Goal: Task Accomplishment & Management: Complete application form

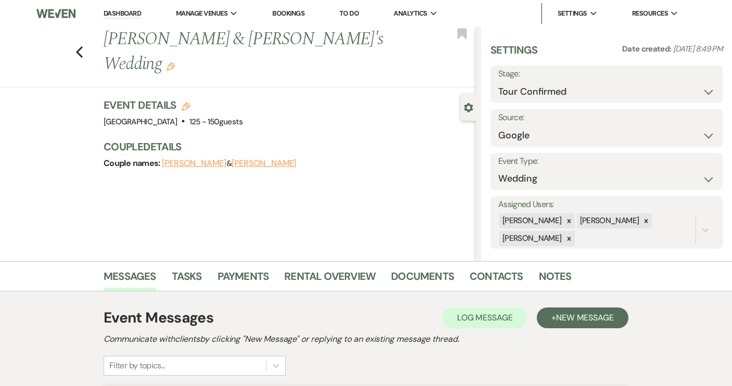
select select "4"
select select "6"
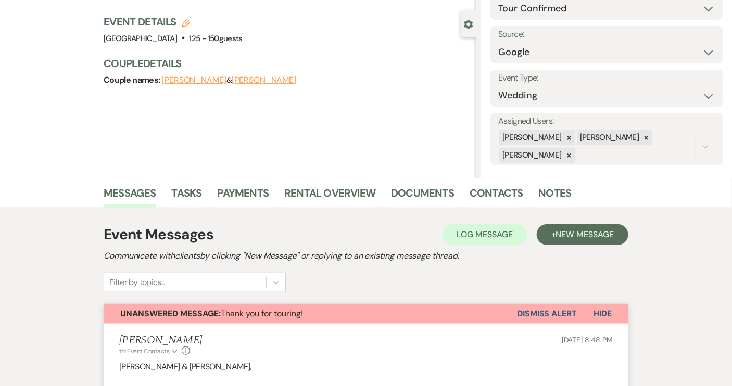
scroll to position [67, 0]
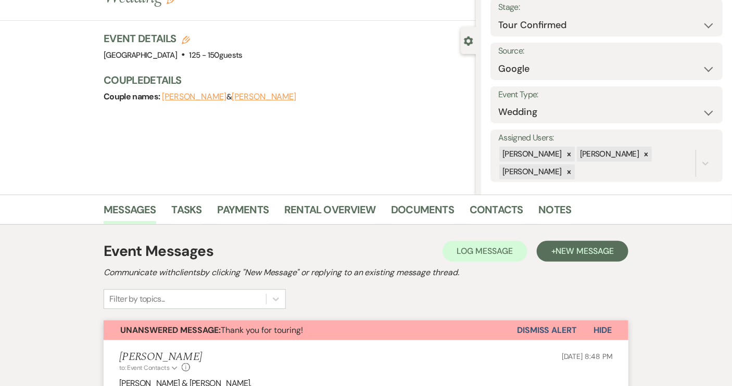
click at [546, 328] on button "Dismiss Alert" at bounding box center [547, 331] width 60 height 20
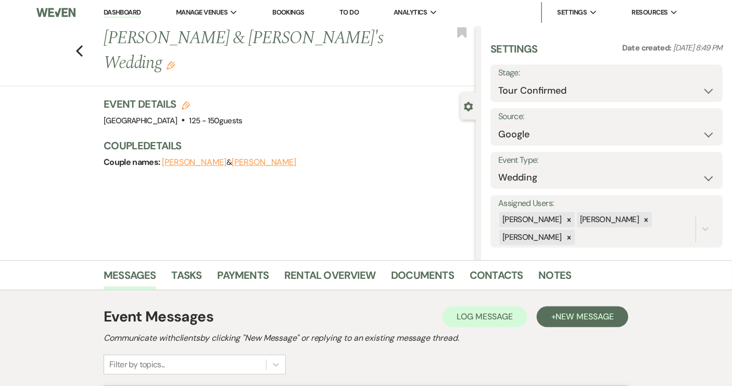
scroll to position [0, 0]
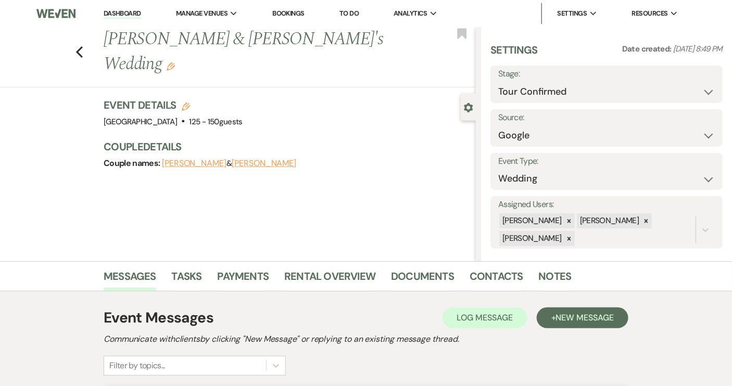
click at [77, 41] on div "Previous [PERSON_NAME] & [PERSON_NAME]'s Wedding Edit Bookmark" at bounding box center [235, 57] width 481 height 60
click at [83, 46] on icon "Previous" at bounding box center [80, 52] width 8 height 12
select select "4"
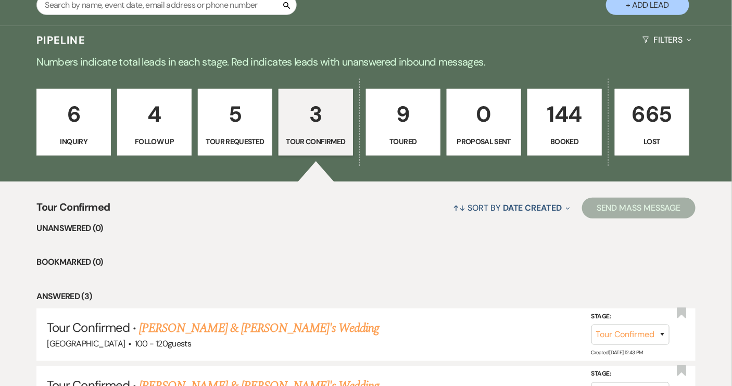
scroll to position [236, 0]
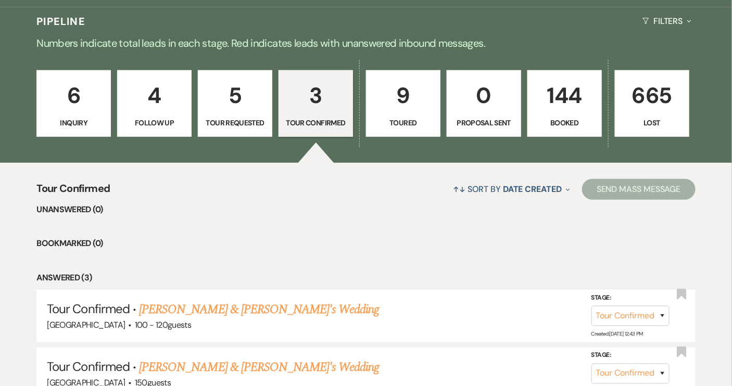
click at [557, 109] on p "144" at bounding box center [564, 95] width 61 height 35
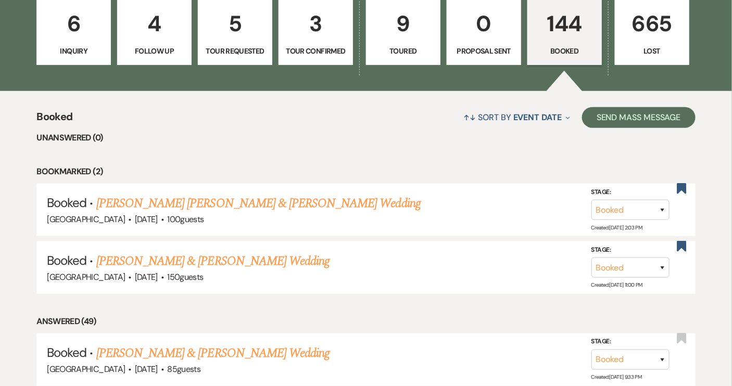
scroll to position [200, 0]
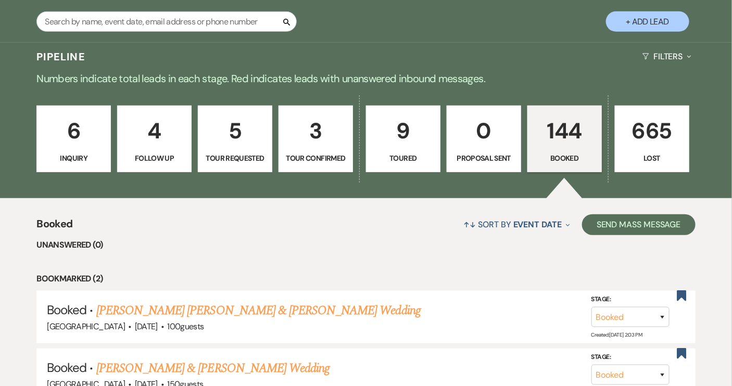
click at [642, 19] on button "+ Add Lead" at bounding box center [647, 21] width 83 height 20
select select "640"
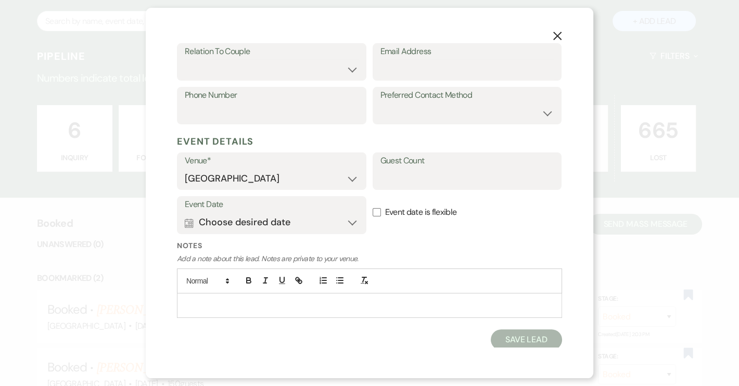
scroll to position [202, 0]
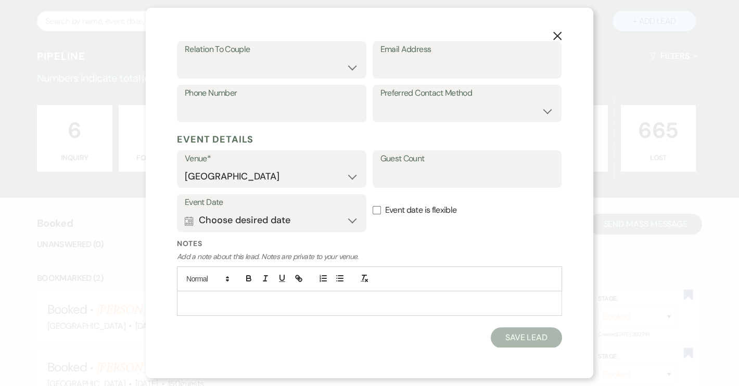
click at [187, 301] on p at bounding box center [369, 303] width 369 height 11
drag, startPoint x: 344, startPoint y: 326, endPoint x: 394, endPoint y: 325, distance: 49.5
click at [394, 325] on p "[PERSON_NAME]" at bounding box center [369, 326] width 369 height 11
copy span "[PERSON_NAME]"
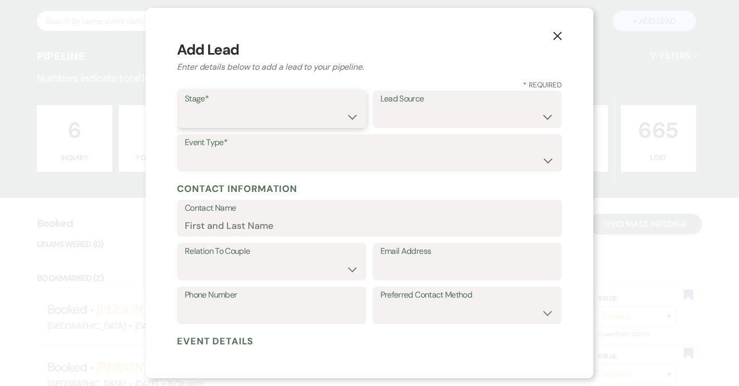
click at [349, 118] on select "Inquiry Follow Up Tour Requested Tour Confirmed Toured Proposal Sent Booked Lost" at bounding box center [272, 117] width 174 height 20
select select "4"
click at [185, 107] on select "Inquiry Follow Up Tour Requested Tour Confirmed Toured Proposal Sent Booked Lost" at bounding box center [272, 117] width 174 height 20
click at [269, 158] on select "Wedding Anniversary Party Baby Shower Bachelorette / Bachelor Party Birthday Pa…" at bounding box center [370, 160] width 370 height 20
select select "1"
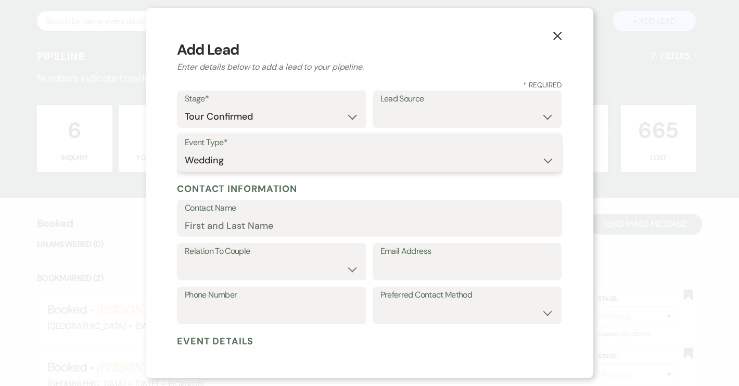
click at [185, 150] on select "Wedding Anniversary Party Baby Shower Bachelorette / Bachelor Party Birthday Pa…" at bounding box center [370, 160] width 370 height 20
click at [221, 225] on input "Contact Name" at bounding box center [370, 226] width 370 height 20
paste input "[PERSON_NAME]"
type input "[PERSON_NAME]"
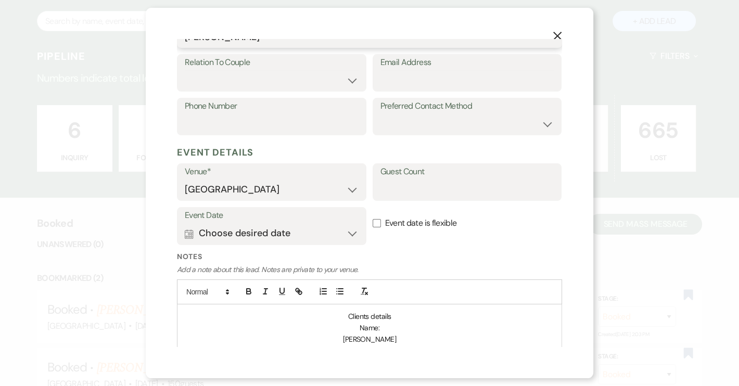
scroll to position [236, 0]
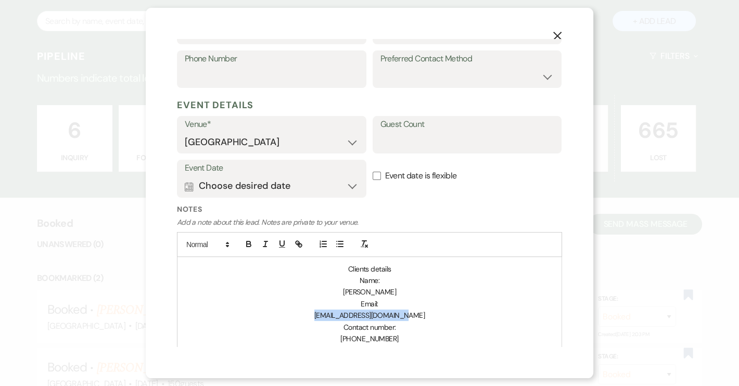
drag, startPoint x: 329, startPoint y: 316, endPoint x: 410, endPoint y: 316, distance: 81.8
click at [410, 316] on p "[EMAIL_ADDRESS][DOMAIN_NAME]" at bounding box center [369, 315] width 369 height 11
copy span "[EMAIL_ADDRESS][DOMAIN_NAME]"
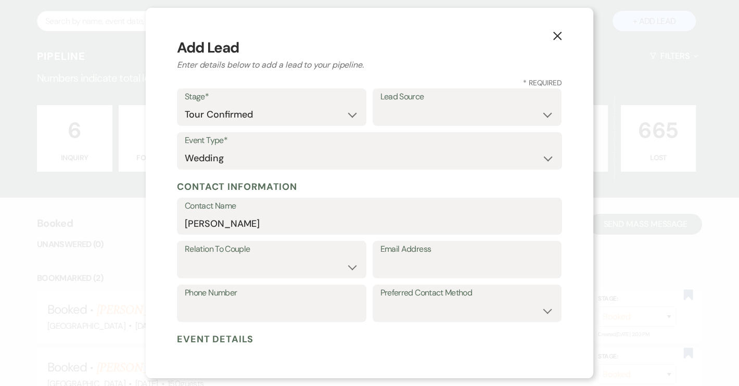
scroll to position [0, 0]
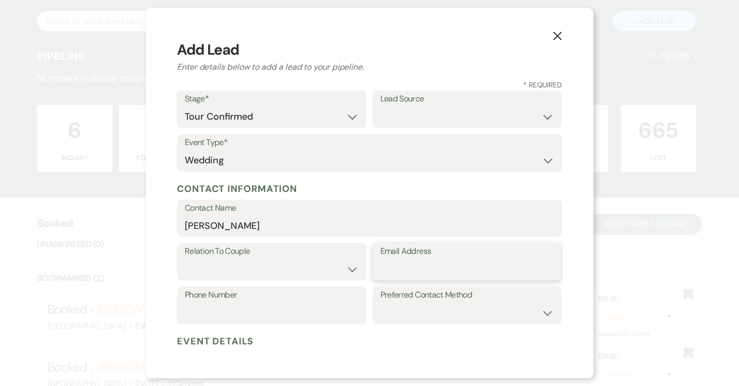
click at [407, 270] on input "Email Address" at bounding box center [468, 269] width 174 height 20
paste input "[EMAIL_ADDRESS][DOMAIN_NAME]"
type input "[EMAIL_ADDRESS][DOMAIN_NAME]"
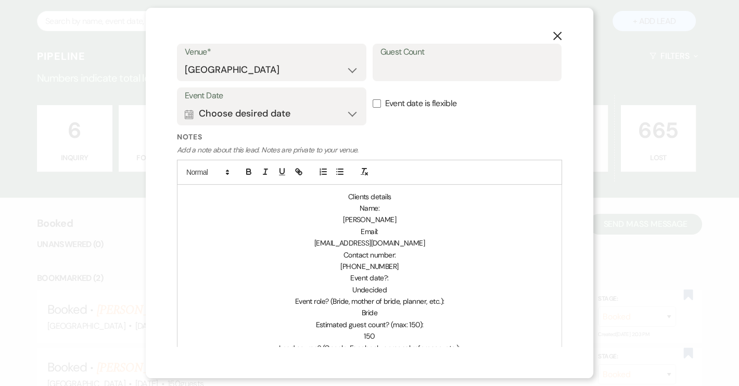
scroll to position [331, 0]
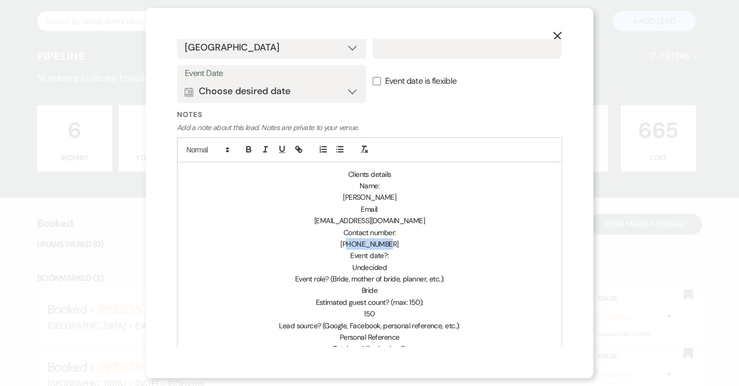
drag, startPoint x: 350, startPoint y: 244, endPoint x: 389, endPoint y: 243, distance: 39.1
click at [389, 243] on p "[PHONE_NUMBER]" at bounding box center [369, 243] width 369 height 11
copy span "8643994577"
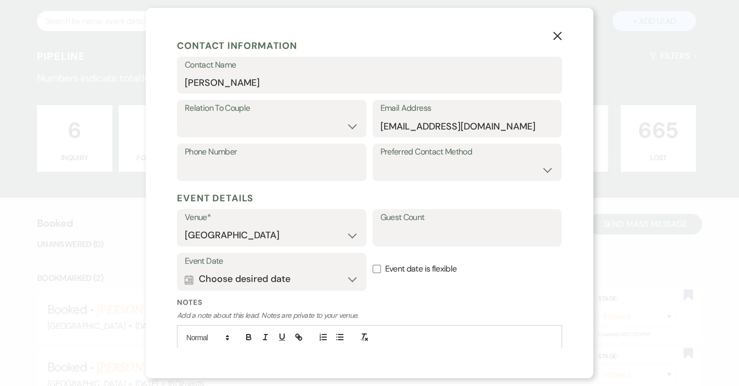
scroll to position [142, 0]
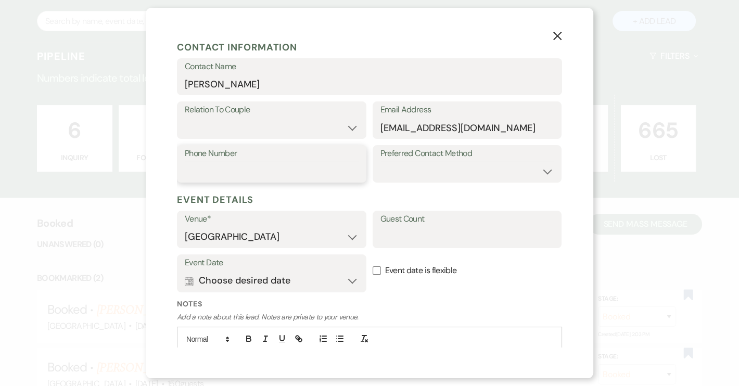
click at [200, 169] on input "Phone Number" at bounding box center [272, 171] width 174 height 20
paste input "8643994577"
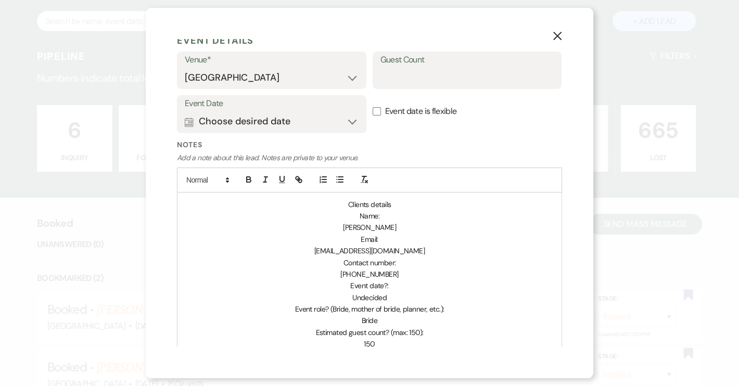
scroll to position [284, 0]
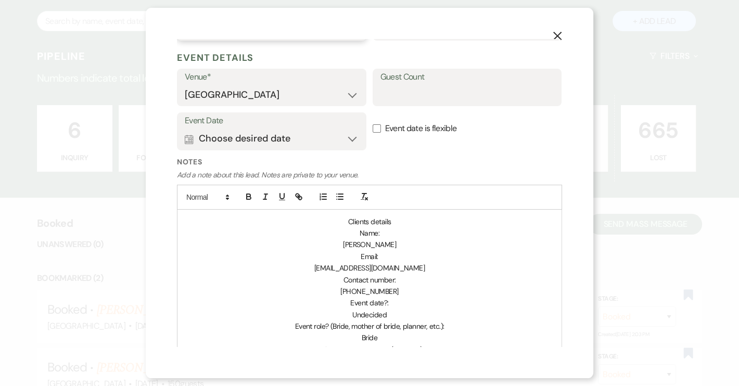
type input "8643994577"
click at [374, 128] on input "Event date is flexible" at bounding box center [377, 128] width 8 height 8
checkbox input "true"
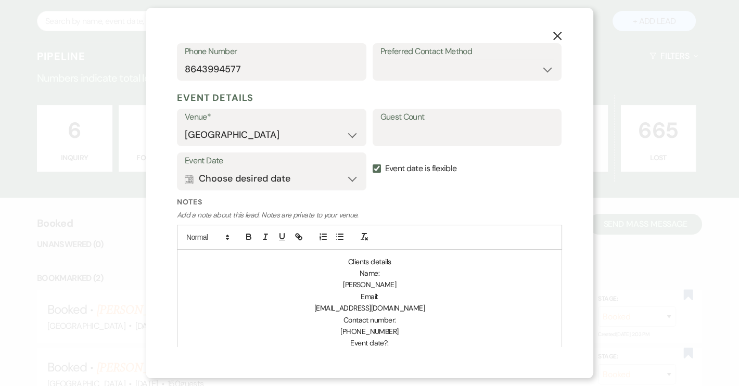
scroll to position [236, 0]
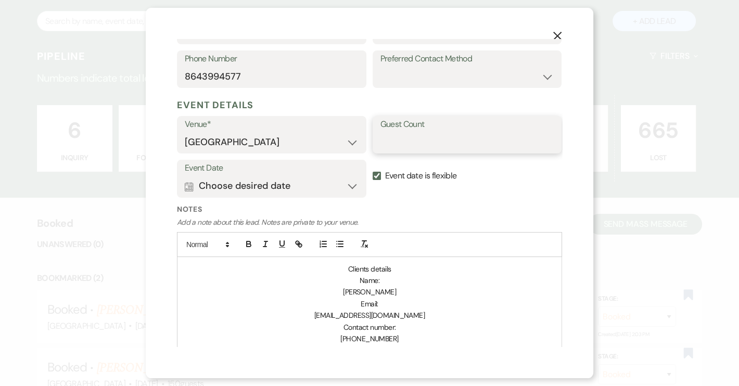
click at [388, 136] on input "Guest Count" at bounding box center [468, 142] width 174 height 20
type input "150"
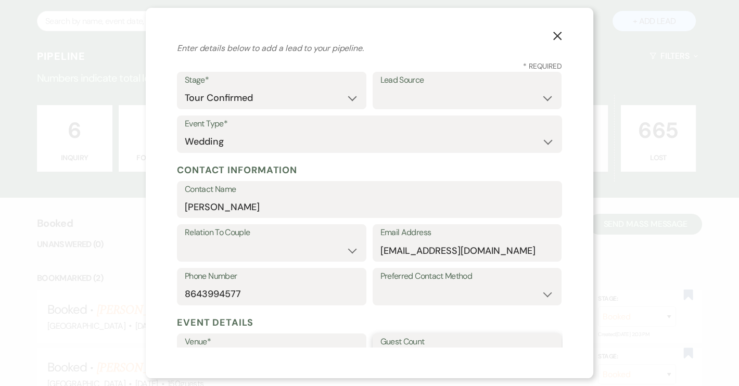
scroll to position [0, 0]
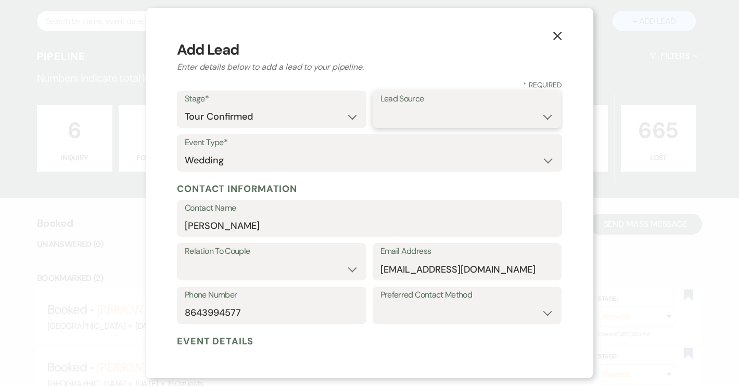
click at [536, 116] on select "Weven Venue Website Instagram Facebook Pinterest Google The Knot Wedding Wire H…" at bounding box center [468, 117] width 174 height 20
select select "12"
click at [381, 107] on select "Weven Venue Website Instagram Facebook Pinterest Google The Knot Wedding Wire H…" at bounding box center [468, 117] width 174 height 20
click at [540, 117] on select "Weven Venue Website Instagram Facebook Pinterest Google The Knot Wedding Wire H…" at bounding box center [468, 117] width 174 height 20
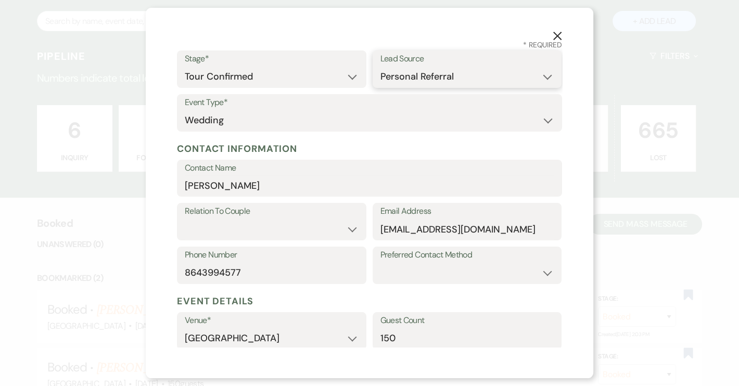
scroll to position [47, 0]
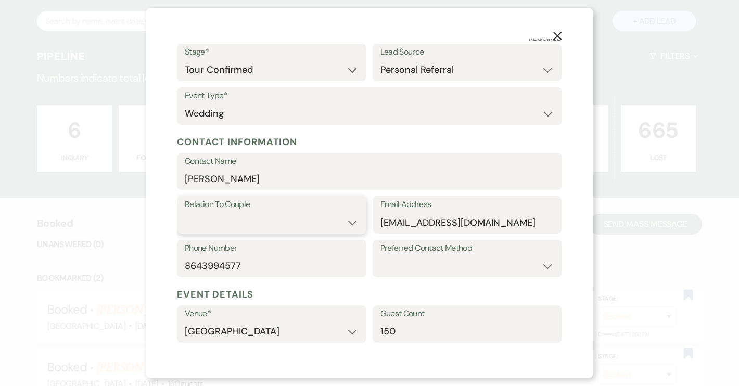
click at [349, 221] on select "Couple Planner Parent of Couple Family Member Friend Other" at bounding box center [272, 222] width 174 height 20
select select "1"
click at [185, 212] on select "Couple Planner Parent of Couple Family Member Friend Other" at bounding box center [272, 222] width 174 height 20
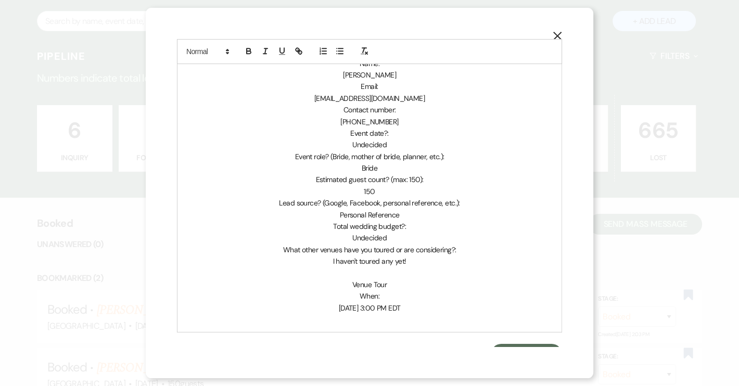
scroll to position [578, 0]
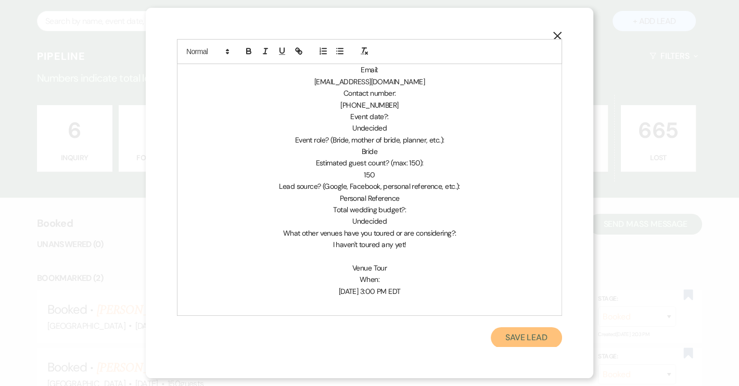
click at [513, 335] on button "Save Lead" at bounding box center [526, 338] width 71 height 21
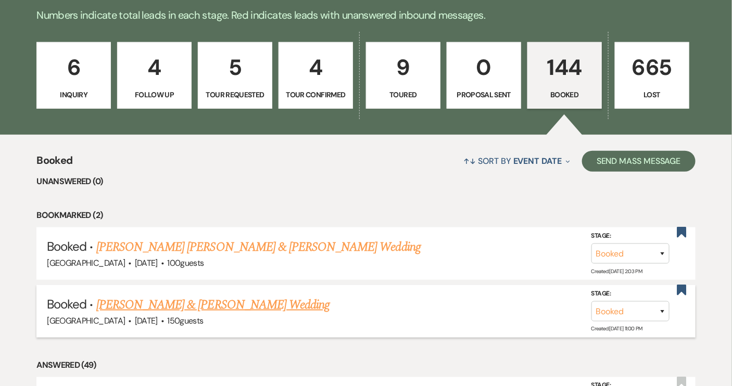
scroll to position [295, 0]
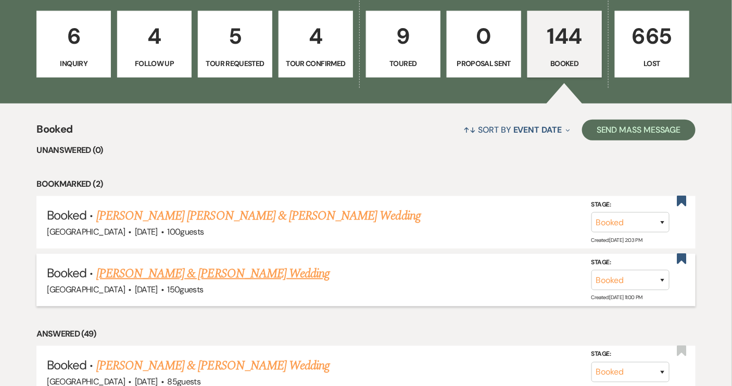
click at [269, 274] on link "[PERSON_NAME] & [PERSON_NAME] Wedding" at bounding box center [212, 274] width 233 height 19
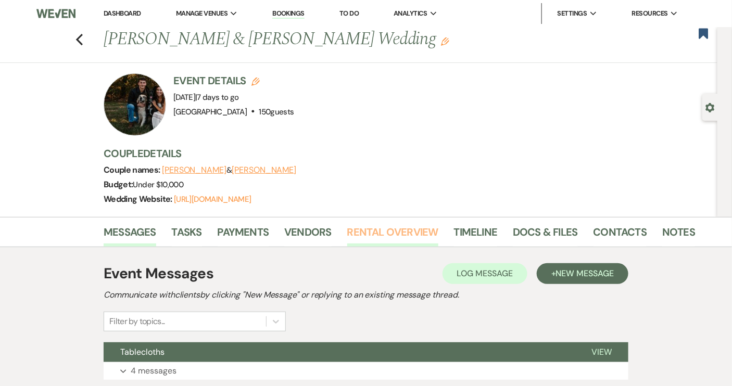
click at [423, 232] on link "Rental Overview" at bounding box center [392, 235] width 91 height 23
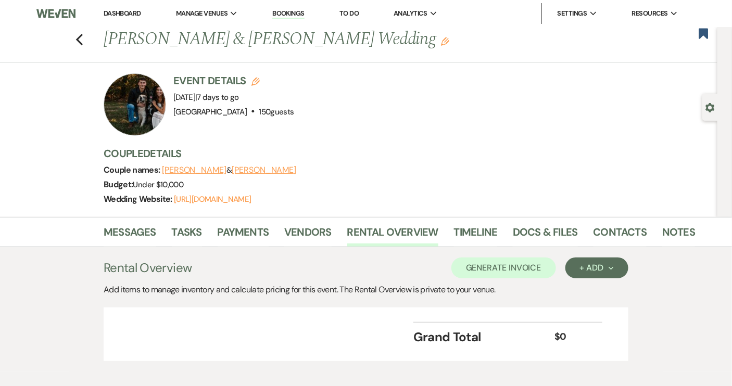
click at [132, 222] on li "Messages" at bounding box center [138, 234] width 68 height 25
click at [131, 227] on link "Messages" at bounding box center [130, 235] width 53 height 23
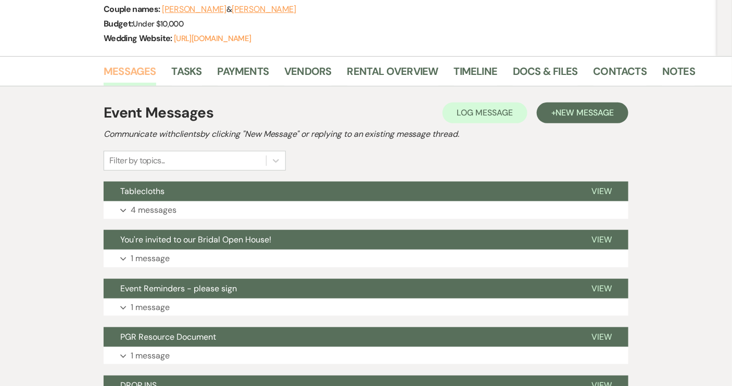
scroll to position [142, 0]
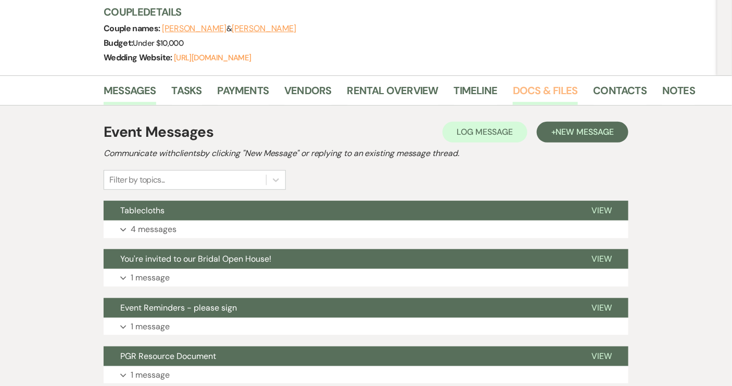
click at [531, 87] on link "Docs & Files" at bounding box center [545, 93] width 65 height 23
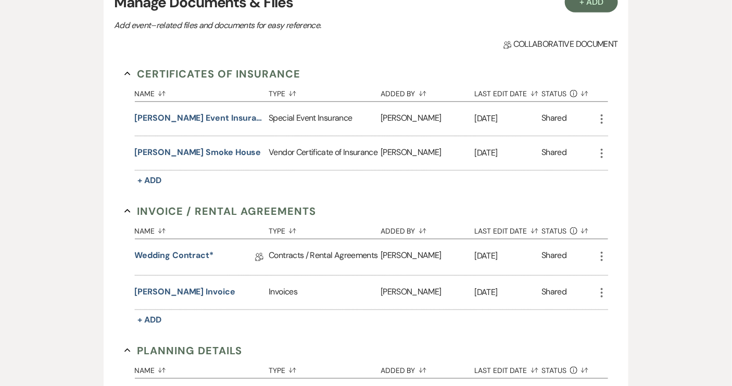
scroll to position [284, 0]
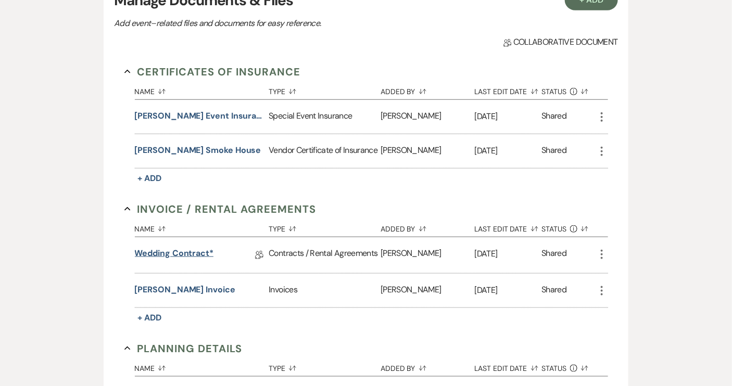
click at [200, 257] on link "Wedding Contract*" at bounding box center [174, 255] width 79 height 16
